Goal: Navigation & Orientation: Find specific page/section

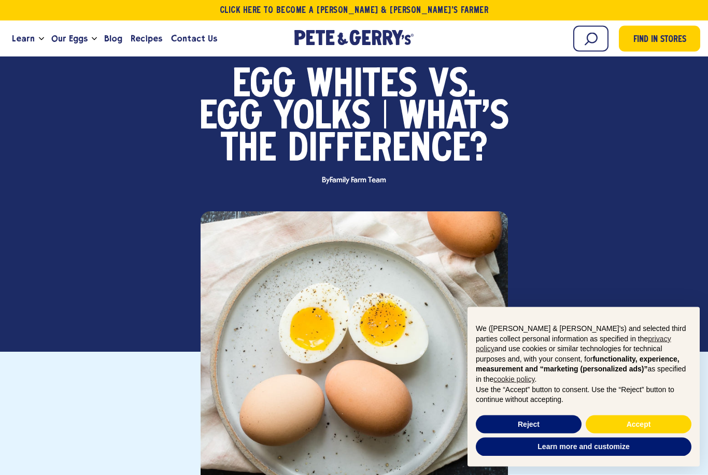
scroll to position [87, 0]
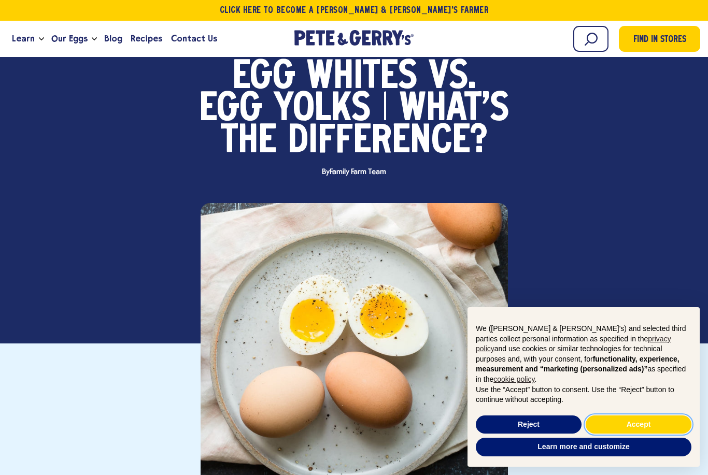
click at [641, 434] on button "Accept" at bounding box center [638, 424] width 106 height 19
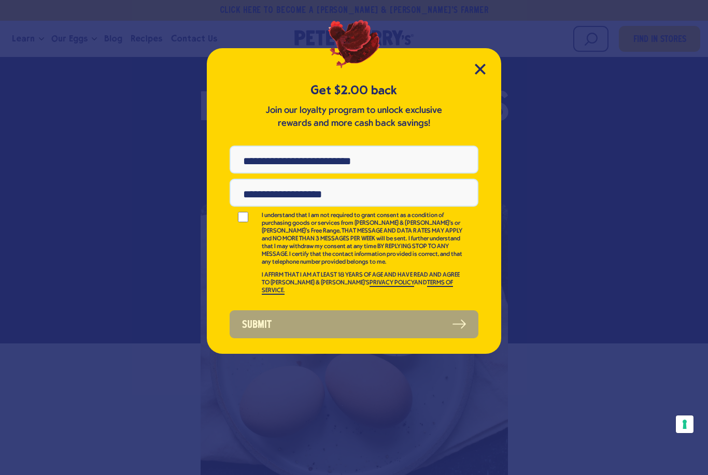
click at [483, 65] on icon "Close Modal" at bounding box center [479, 68] width 9 height 9
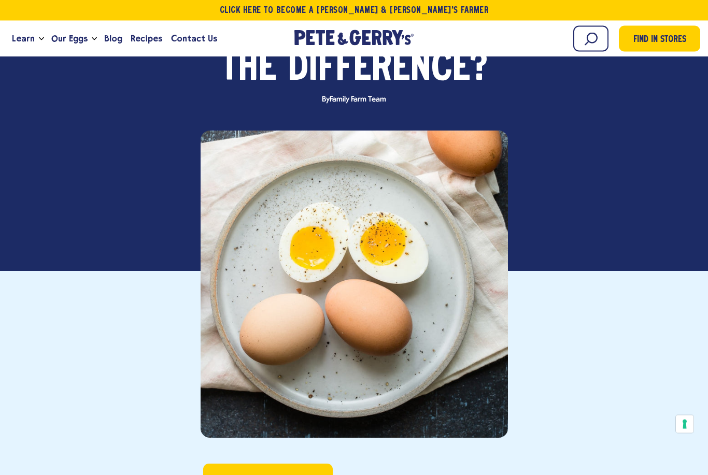
scroll to position [159, 0]
click at [304, 468] on link "Find in Stores" at bounding box center [268, 481] width 130 height 34
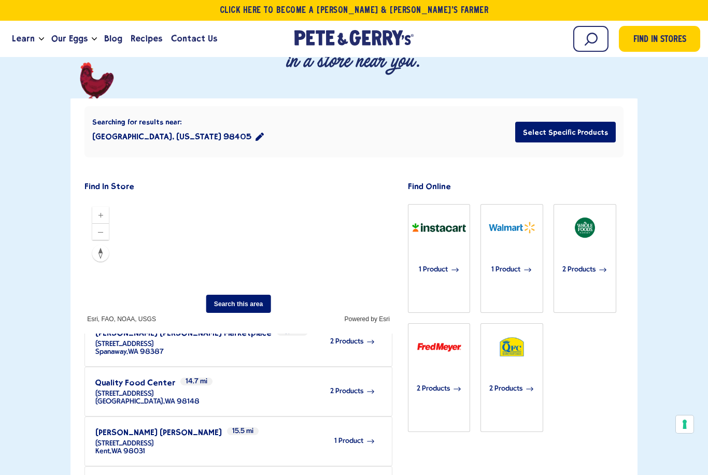
scroll to position [218, 0]
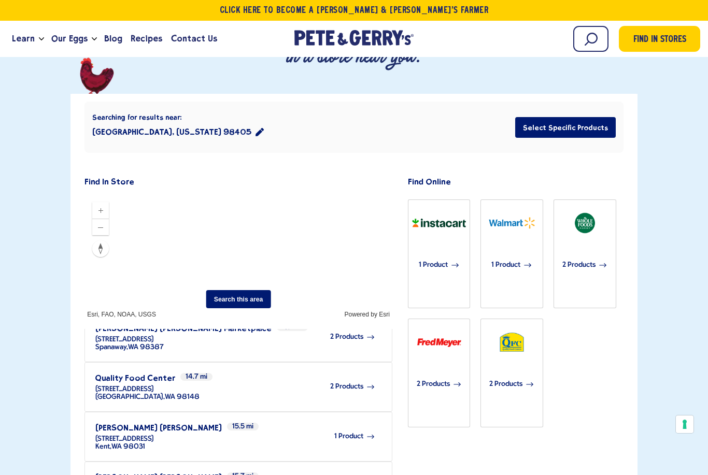
click at [103, 206] on icon "Zoom in" at bounding box center [100, 210] width 8 height 8
click at [104, 224] on icon "Zoom out" at bounding box center [100, 228] width 8 height 8
click at [102, 219] on calcite-button at bounding box center [100, 227] width 17 height 17
click at [109, 219] on calcite-button at bounding box center [100, 227] width 17 height 17
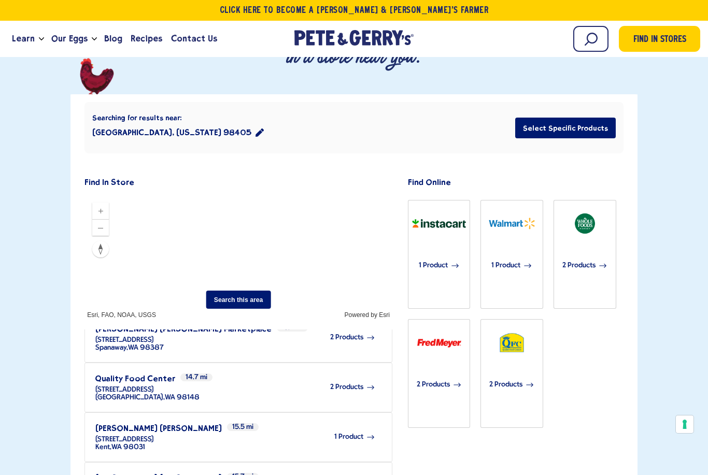
click at [102, 203] on button "Zoom in" at bounding box center [100, 211] width 17 height 17
click at [102, 209] on icon "Zoom in" at bounding box center [100, 211] width 5 height 5
click at [104, 207] on icon "Zoom in" at bounding box center [100, 211] width 8 height 8
click at [106, 203] on button "Zoom in" at bounding box center [100, 211] width 17 height 17
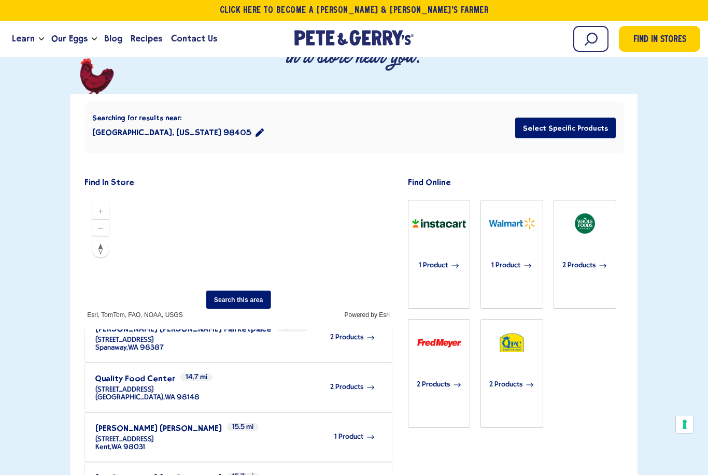
click at [106, 203] on button "Zoom in" at bounding box center [100, 211] width 17 height 17
click at [251, 291] on button "Search this area" at bounding box center [238, 300] width 65 height 18
click at [107, 220] on button "Zoom out" at bounding box center [100, 228] width 17 height 17
click at [102, 224] on icon "Zoom out" at bounding box center [100, 228] width 8 height 8
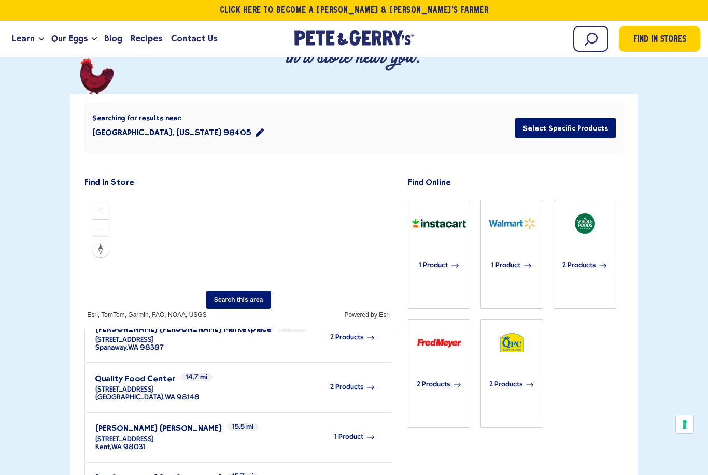
click at [101, 224] on icon "Zoom out" at bounding box center [100, 228] width 8 height 8
click at [109, 220] on button "Zoom out" at bounding box center [100, 228] width 17 height 17
click at [107, 220] on button "Zoom out" at bounding box center [100, 228] width 17 height 17
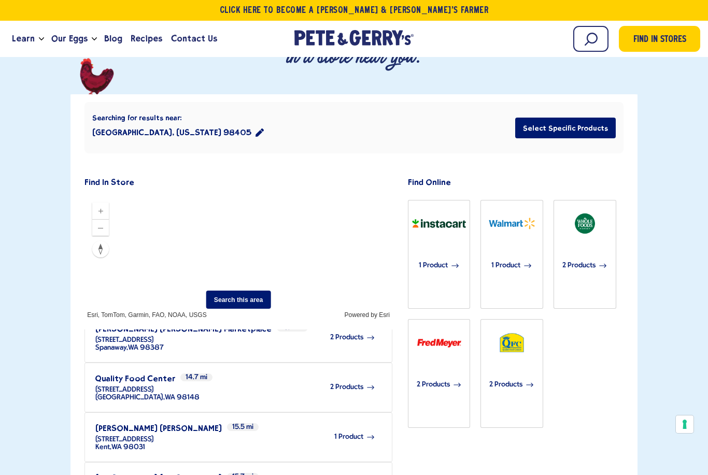
click at [108, 219] on calcite-button at bounding box center [100, 227] width 17 height 17
click at [108, 241] on button "Reset map orientation" at bounding box center [100, 249] width 17 height 17
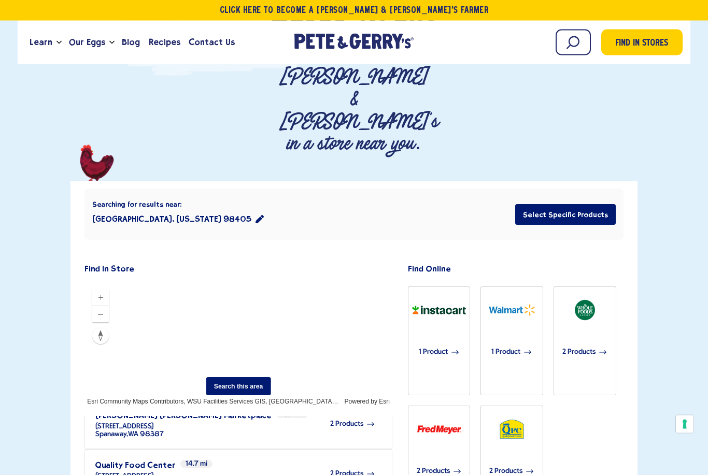
scroll to position [0, 0]
